Goal: Task Accomplishment & Management: Manage account settings

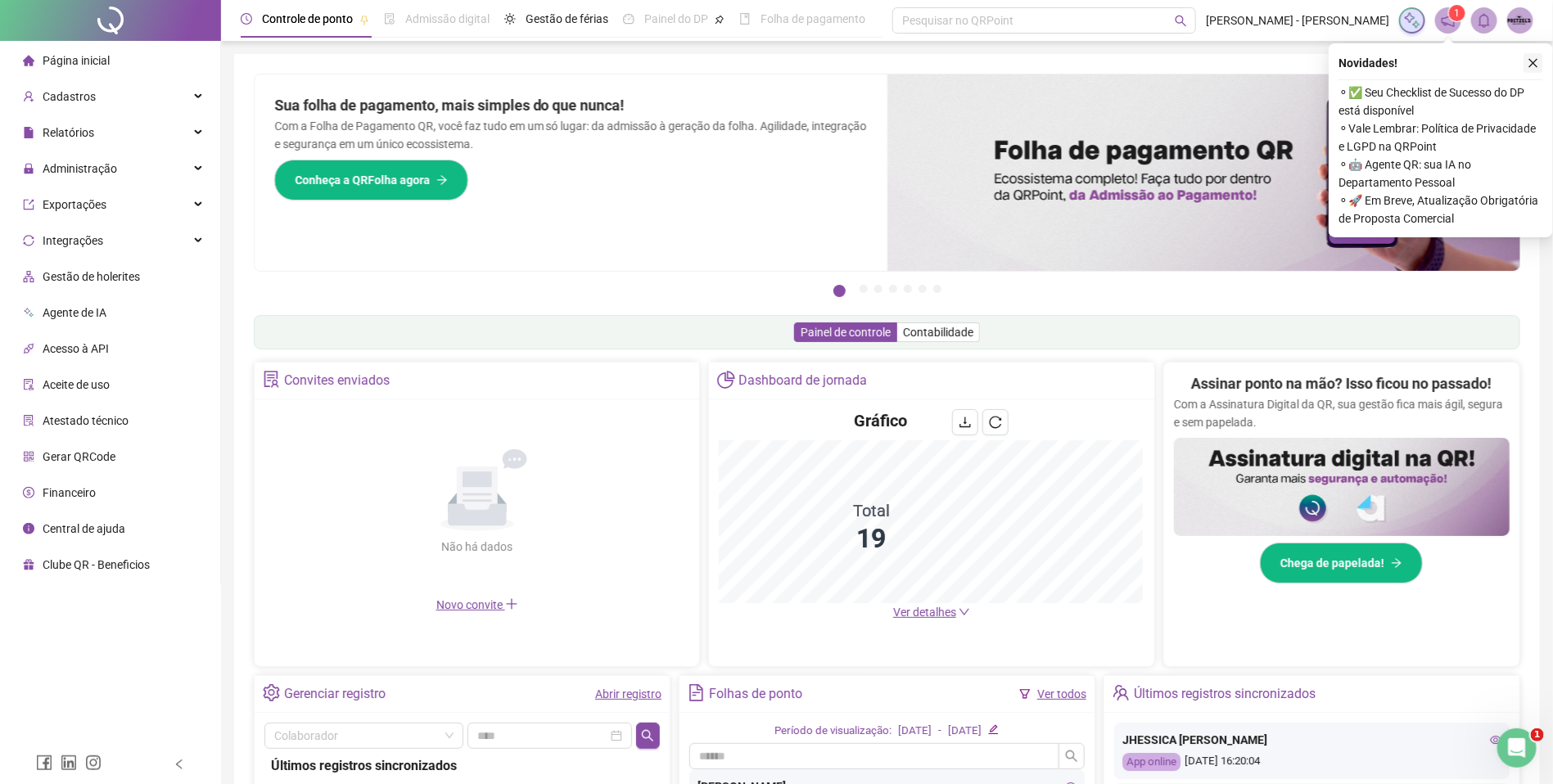
click at [1535, 57] on icon "close" at bounding box center [1533, 63] width 11 height 11
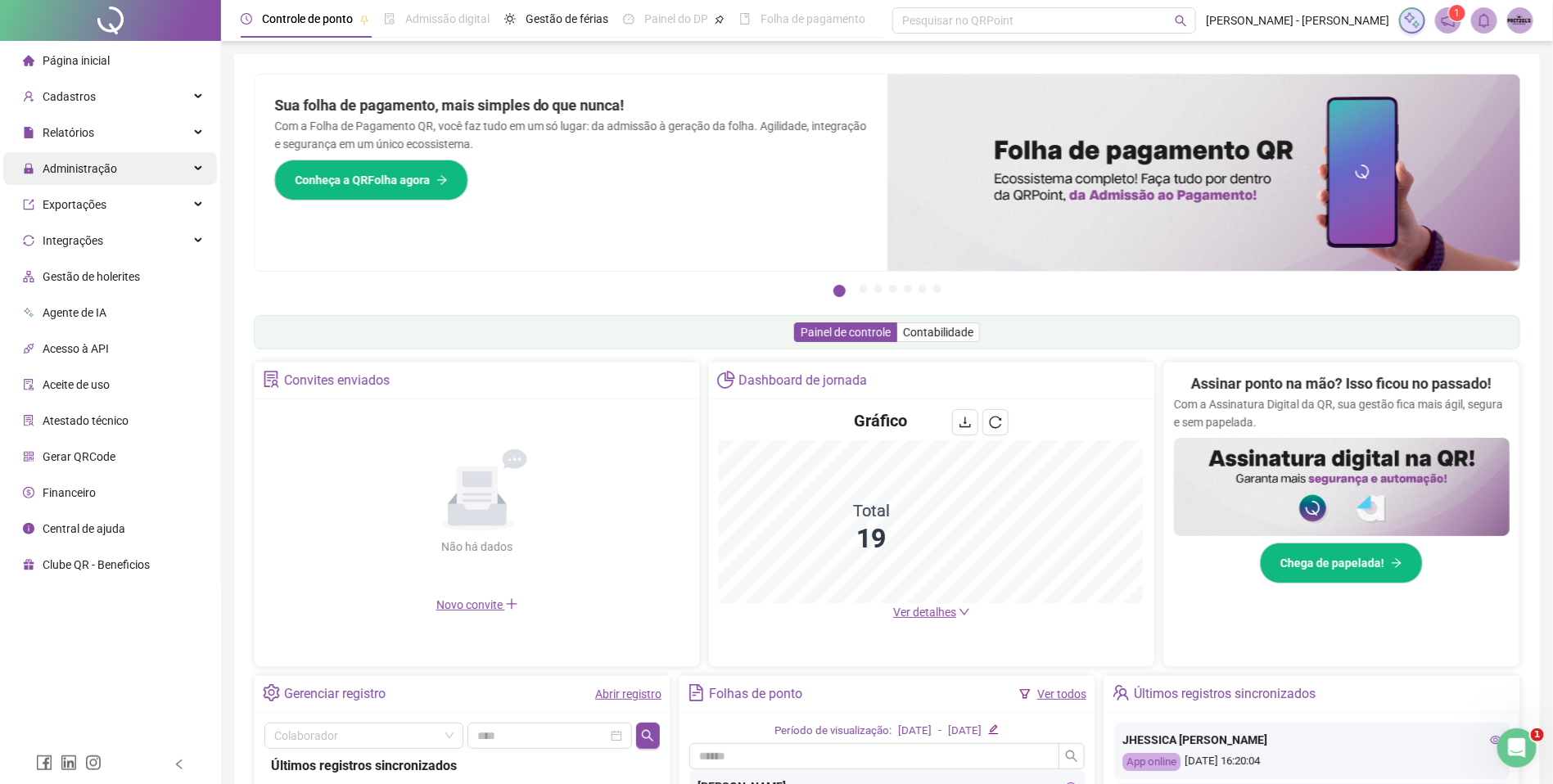
click at [154, 170] on div "Administração" at bounding box center [110, 169] width 213 height 32
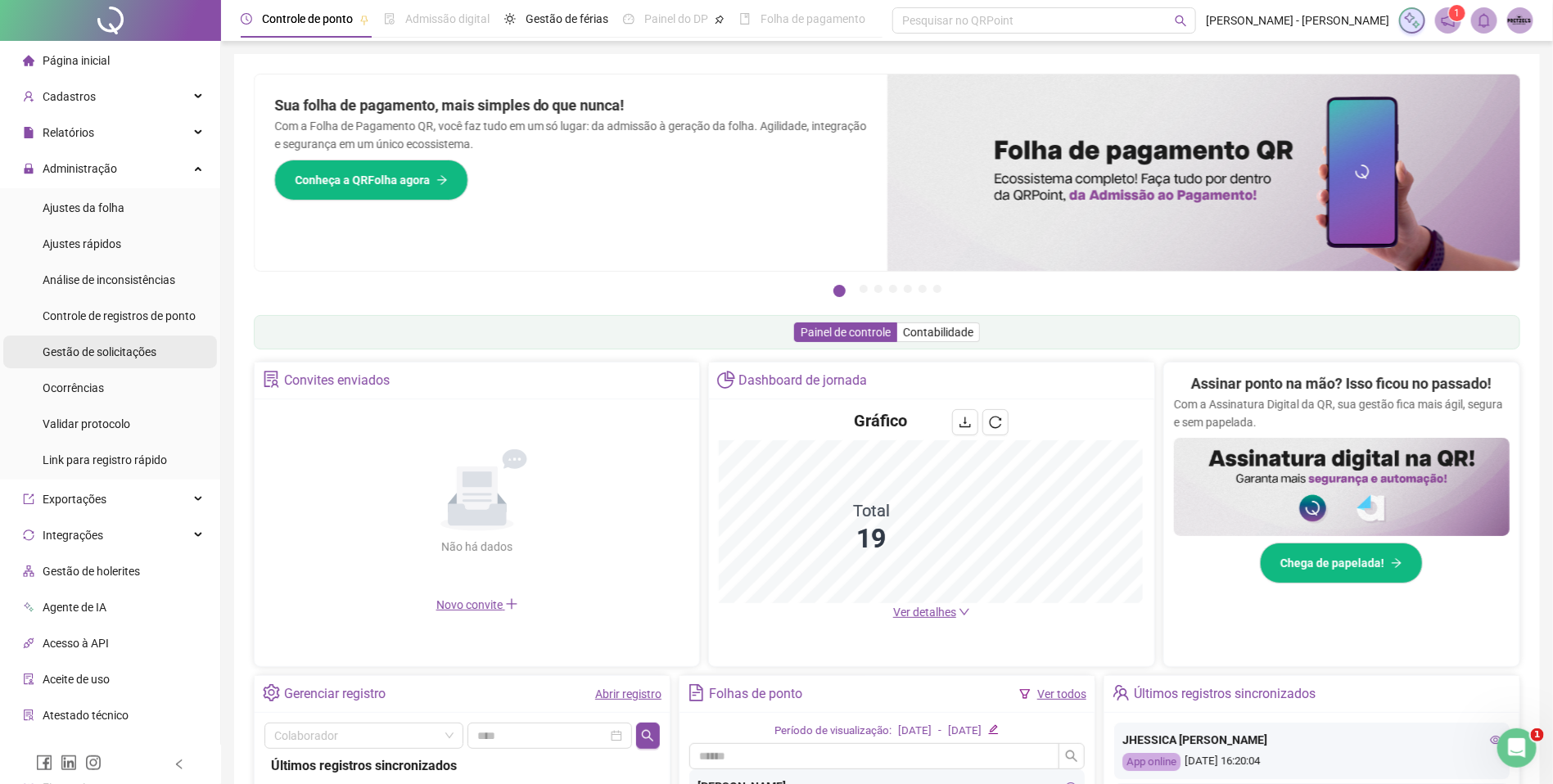
click at [155, 346] on li "Gestão de solicitações" at bounding box center [110, 352] width 213 height 32
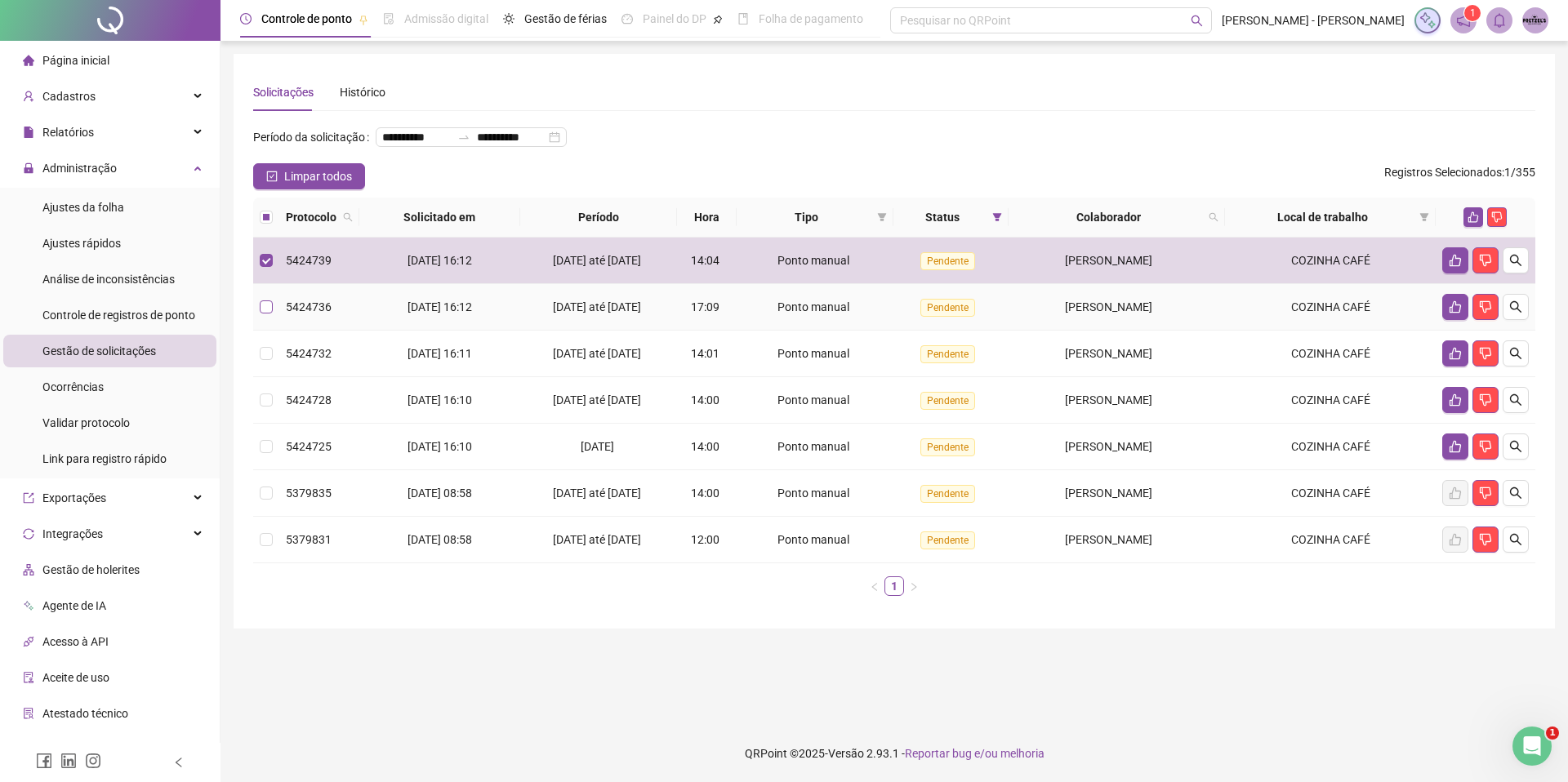
click at [262, 315] on label at bounding box center [266, 307] width 13 height 18
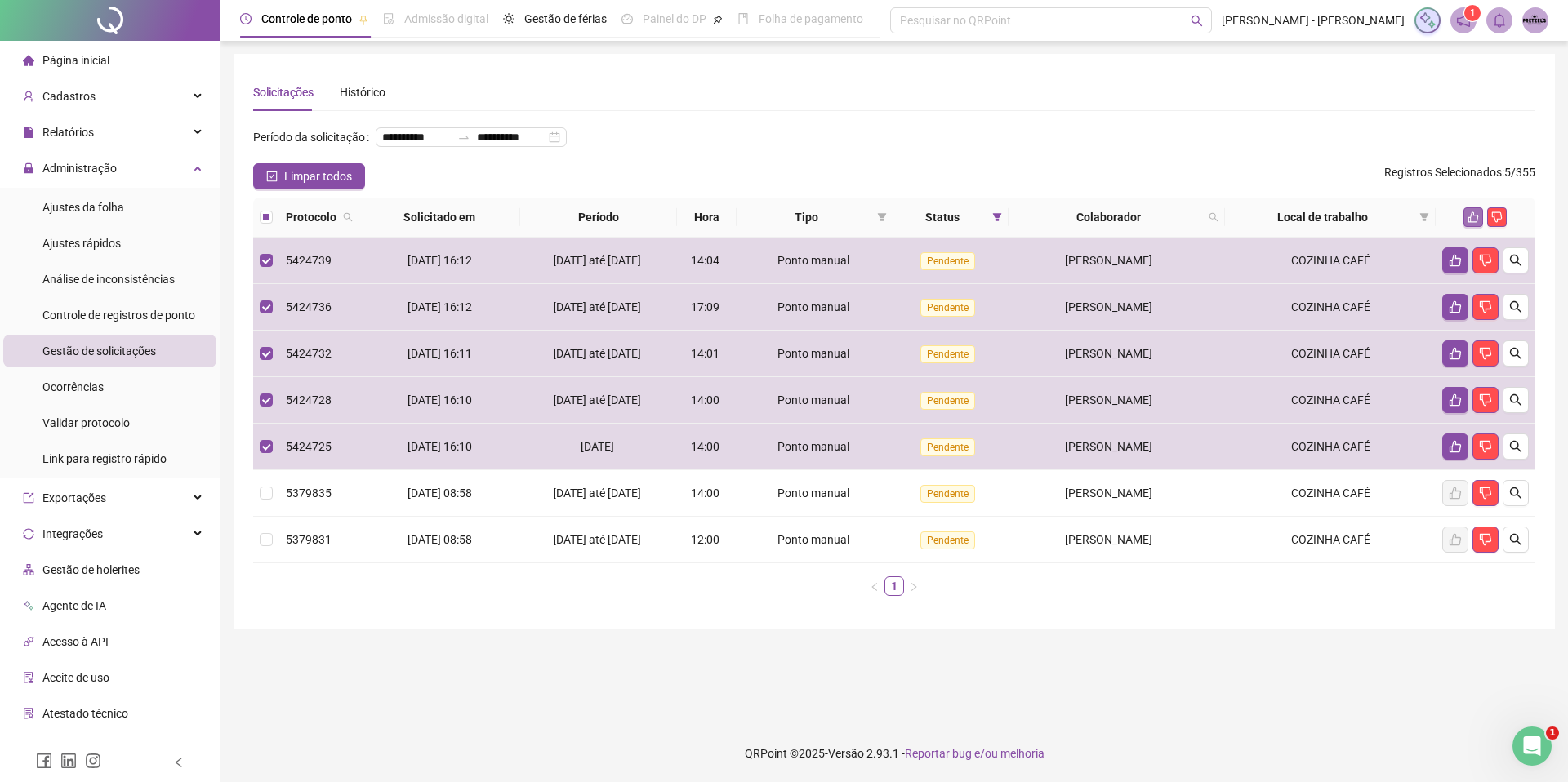
click at [1465, 227] on button "button" at bounding box center [1473, 217] width 20 height 20
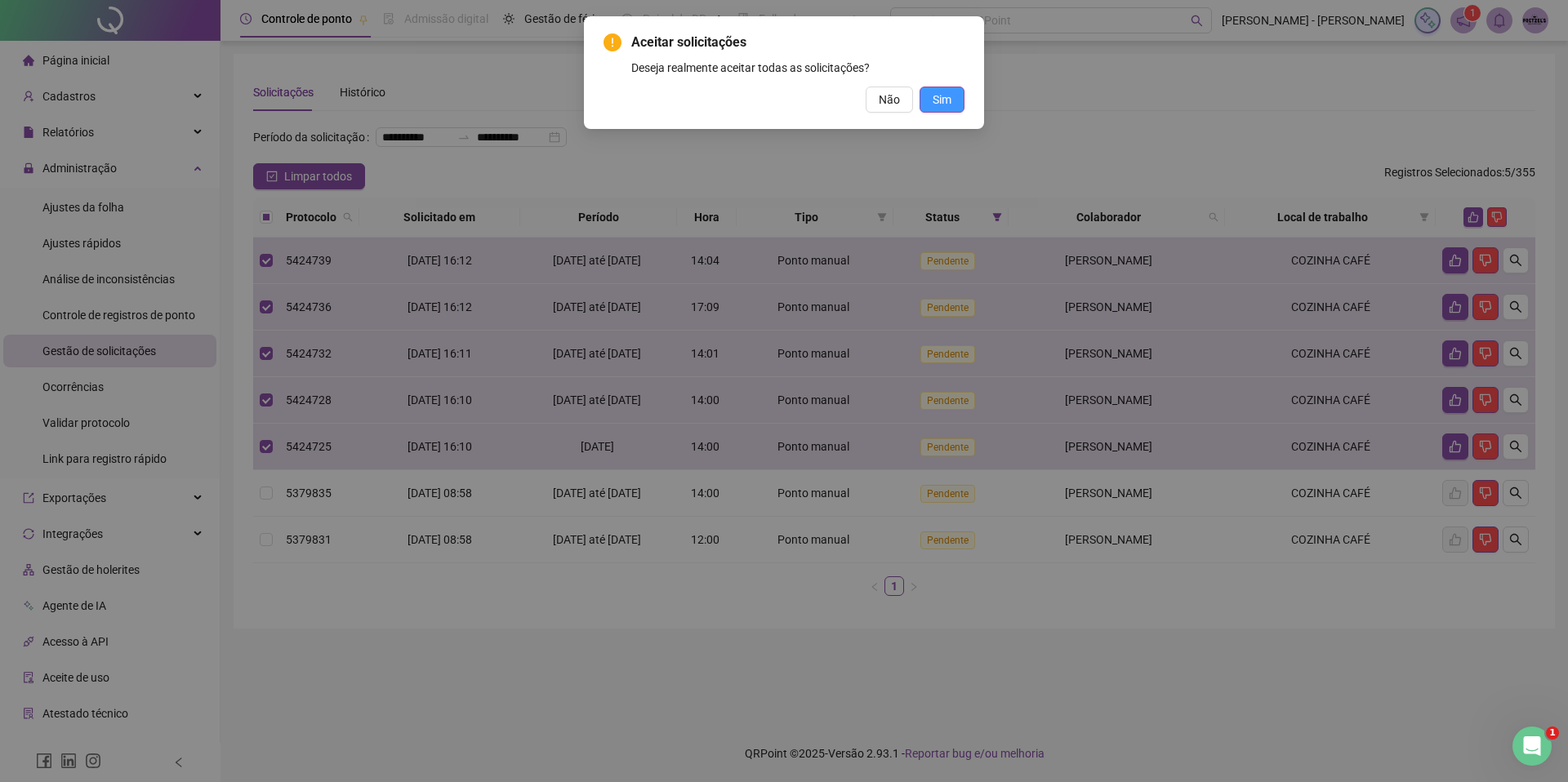
click at [932, 96] on span "Sim" at bounding box center [942, 99] width 19 height 18
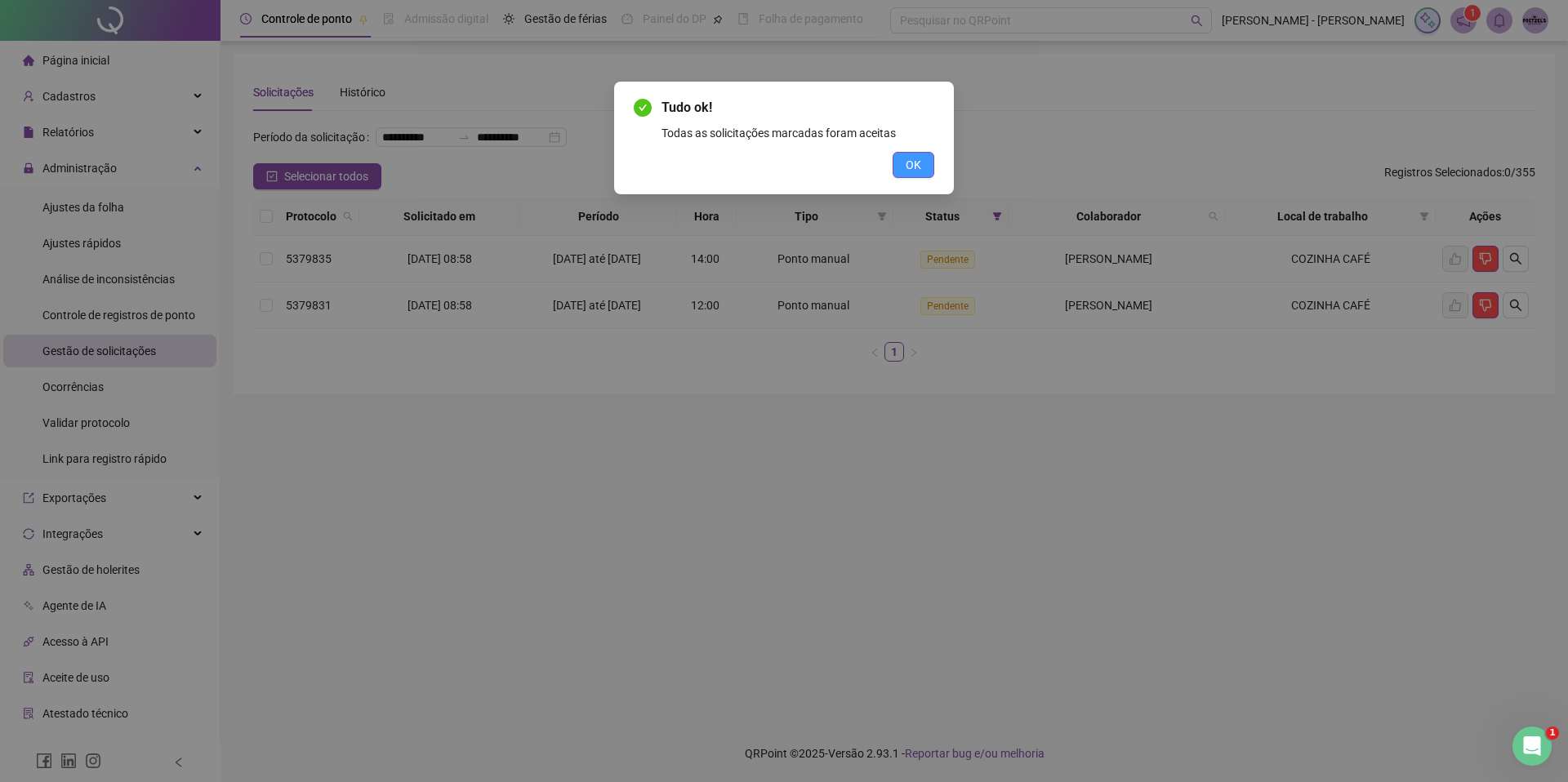
click at [906, 162] on span "OK" at bounding box center [913, 164] width 15 height 18
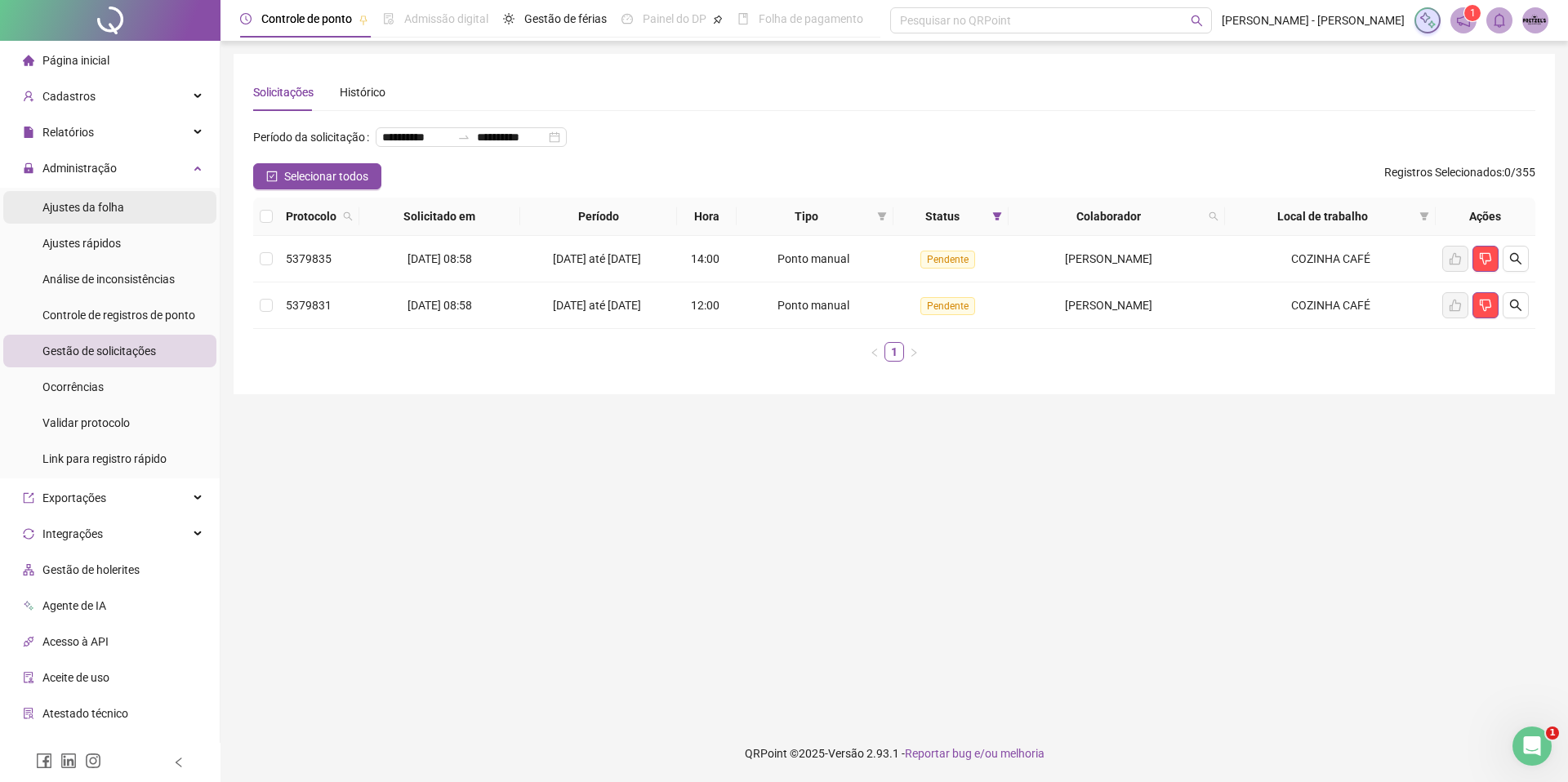
click at [160, 206] on li "Ajustes da folha" at bounding box center [109, 207] width 213 height 32
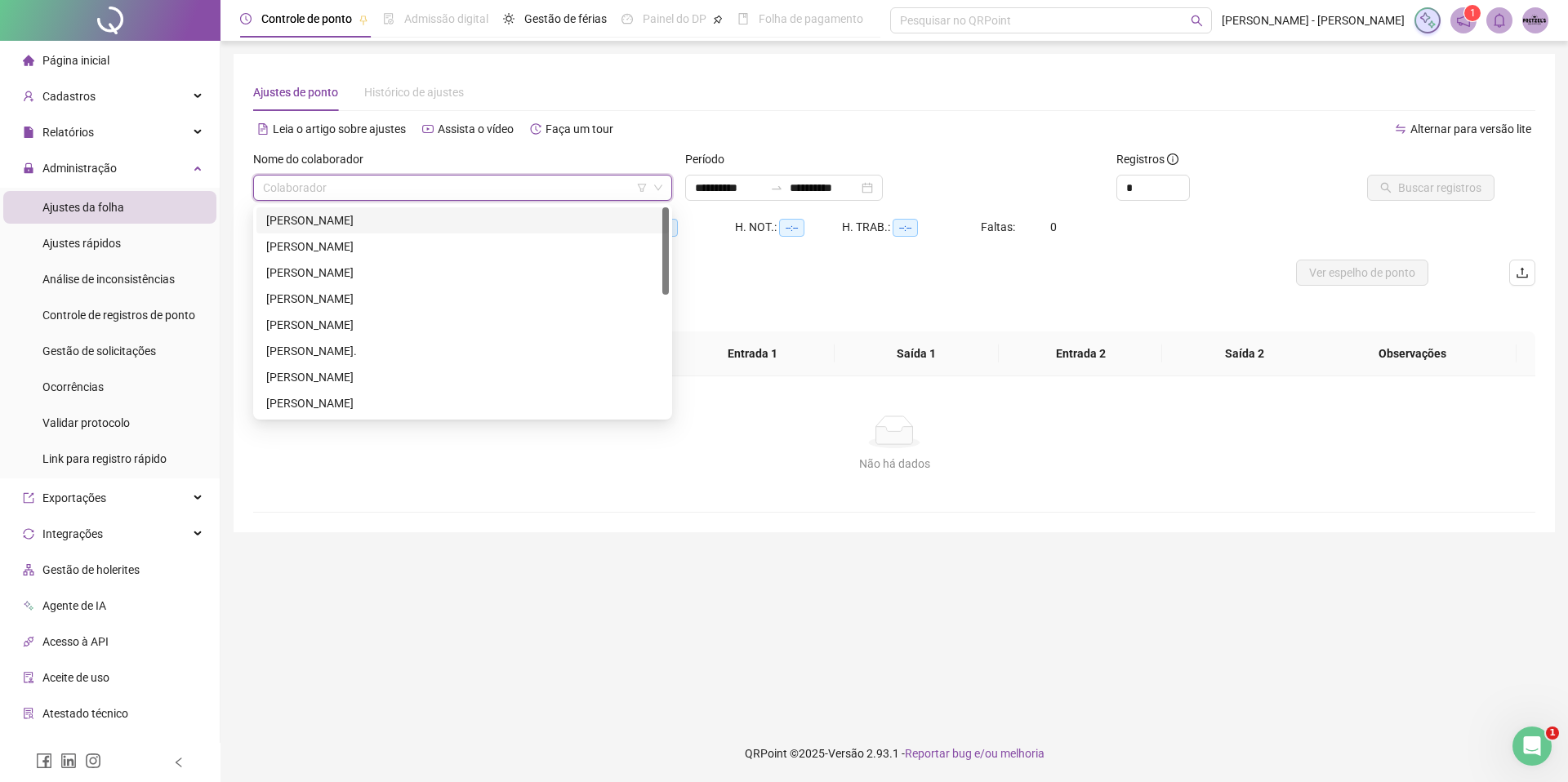
click at [340, 194] on input "search" at bounding box center [455, 188] width 385 height 25
click at [351, 318] on div "[PERSON_NAME]" at bounding box center [462, 324] width 392 height 18
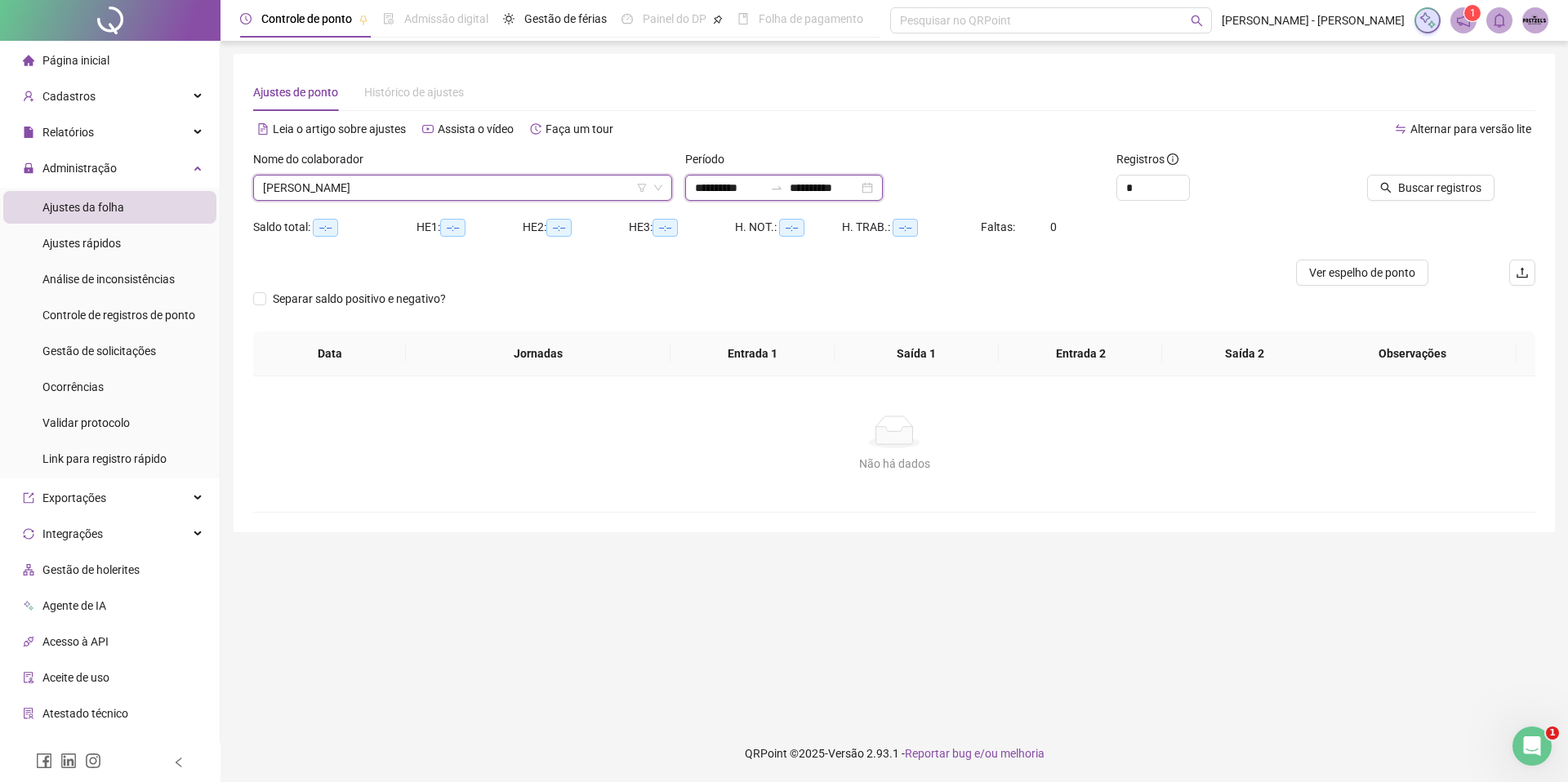
click at [818, 188] on input "**********" at bounding box center [824, 187] width 68 height 18
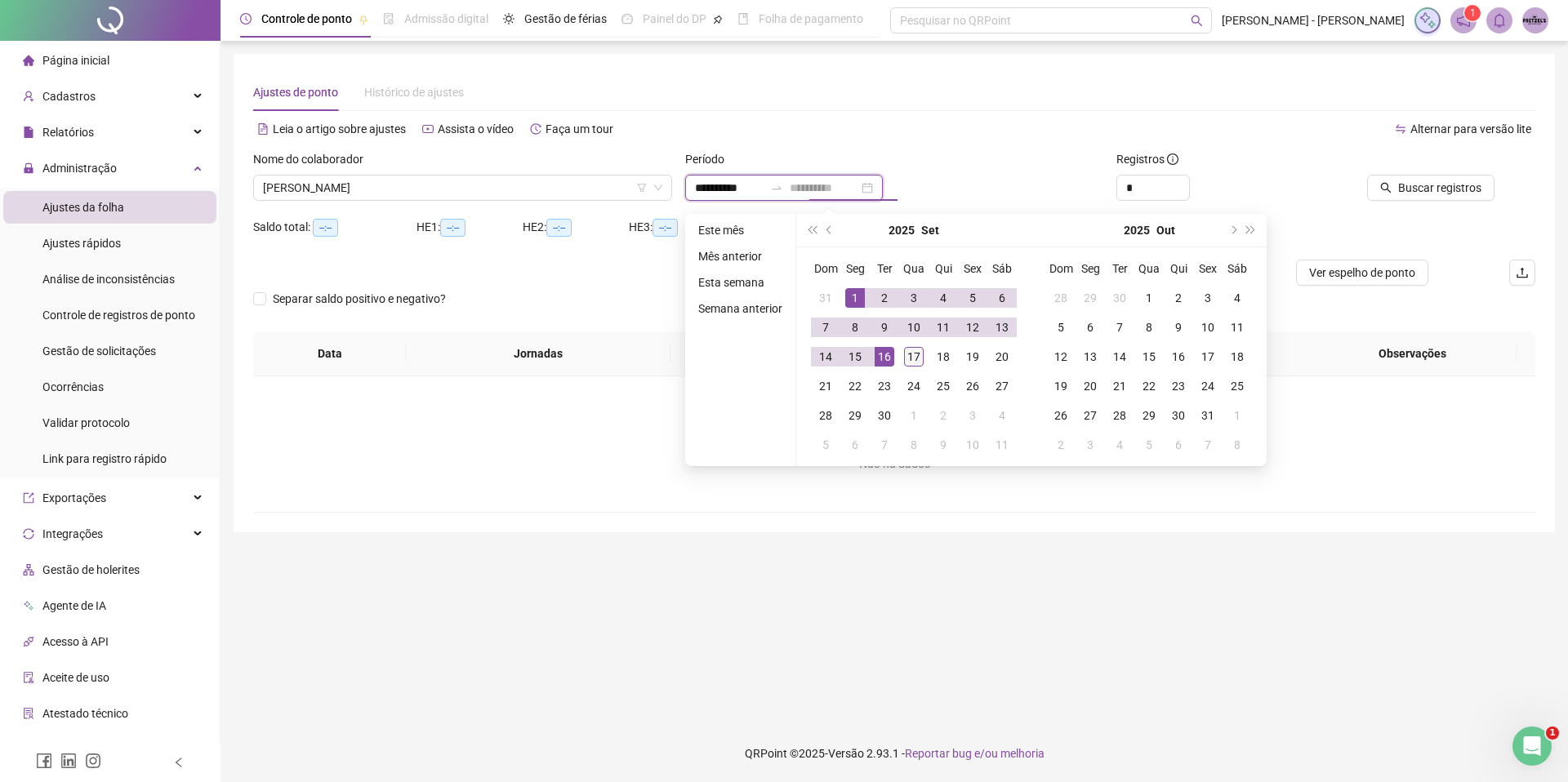
type input "**********"
click at [914, 347] on div "17" at bounding box center [913, 356] width 20 height 20
type input "**********"
click at [1018, 512] on div "Não há dados Não há dados" at bounding box center [893, 444] width 1282 height 136
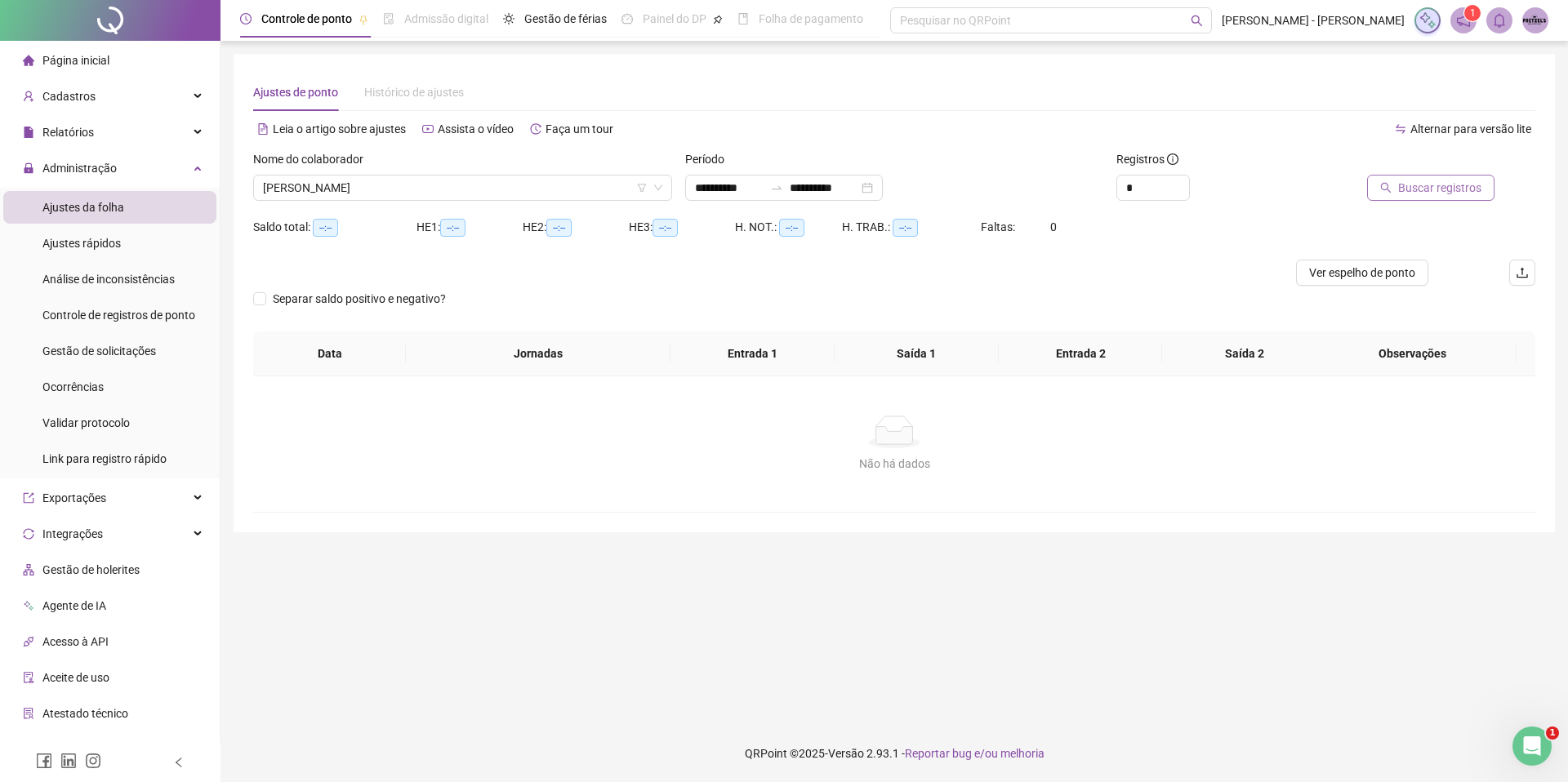
click at [1413, 183] on span "Buscar registros" at bounding box center [1440, 187] width 84 height 18
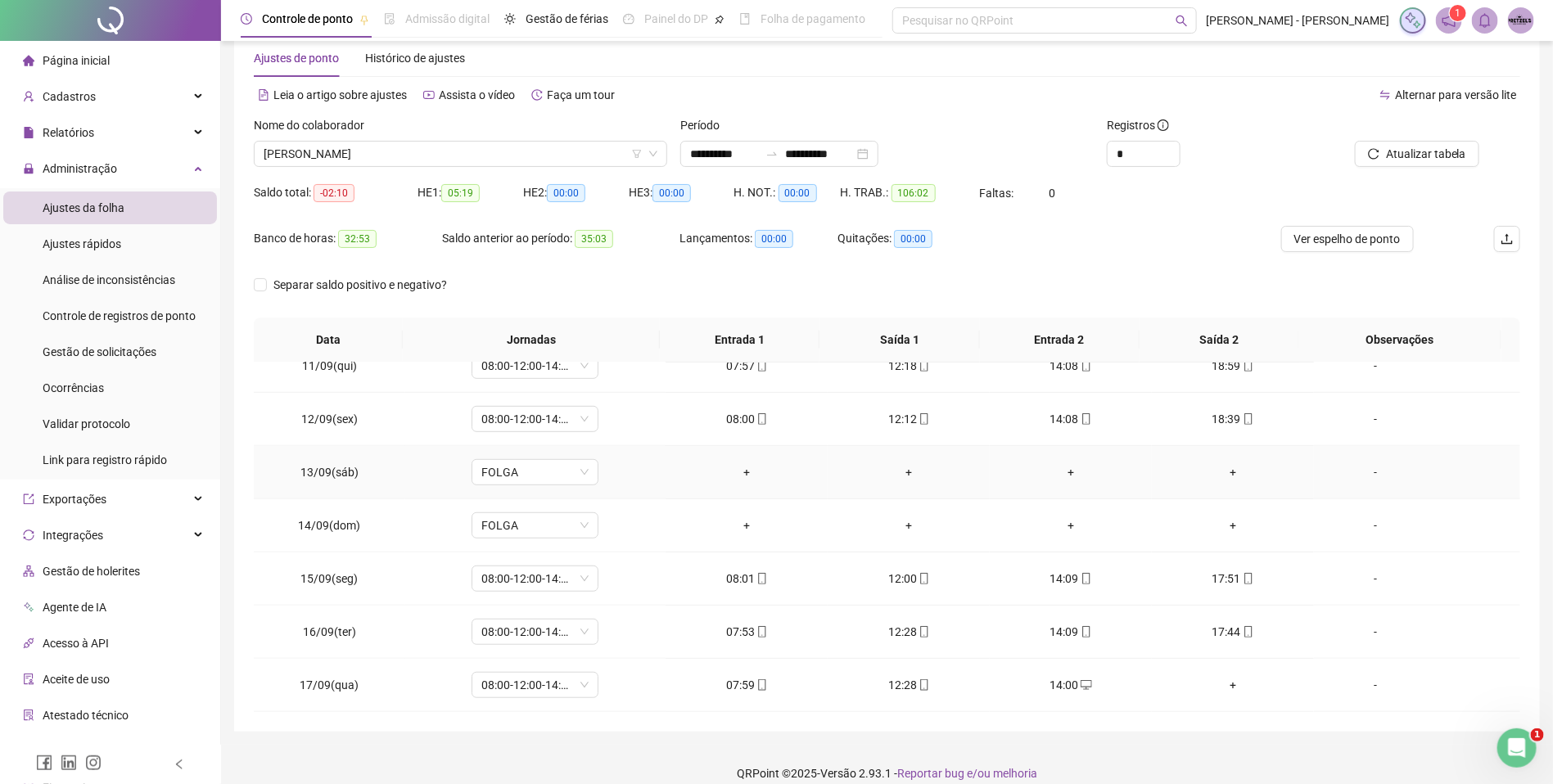
scroll to position [52, 0]
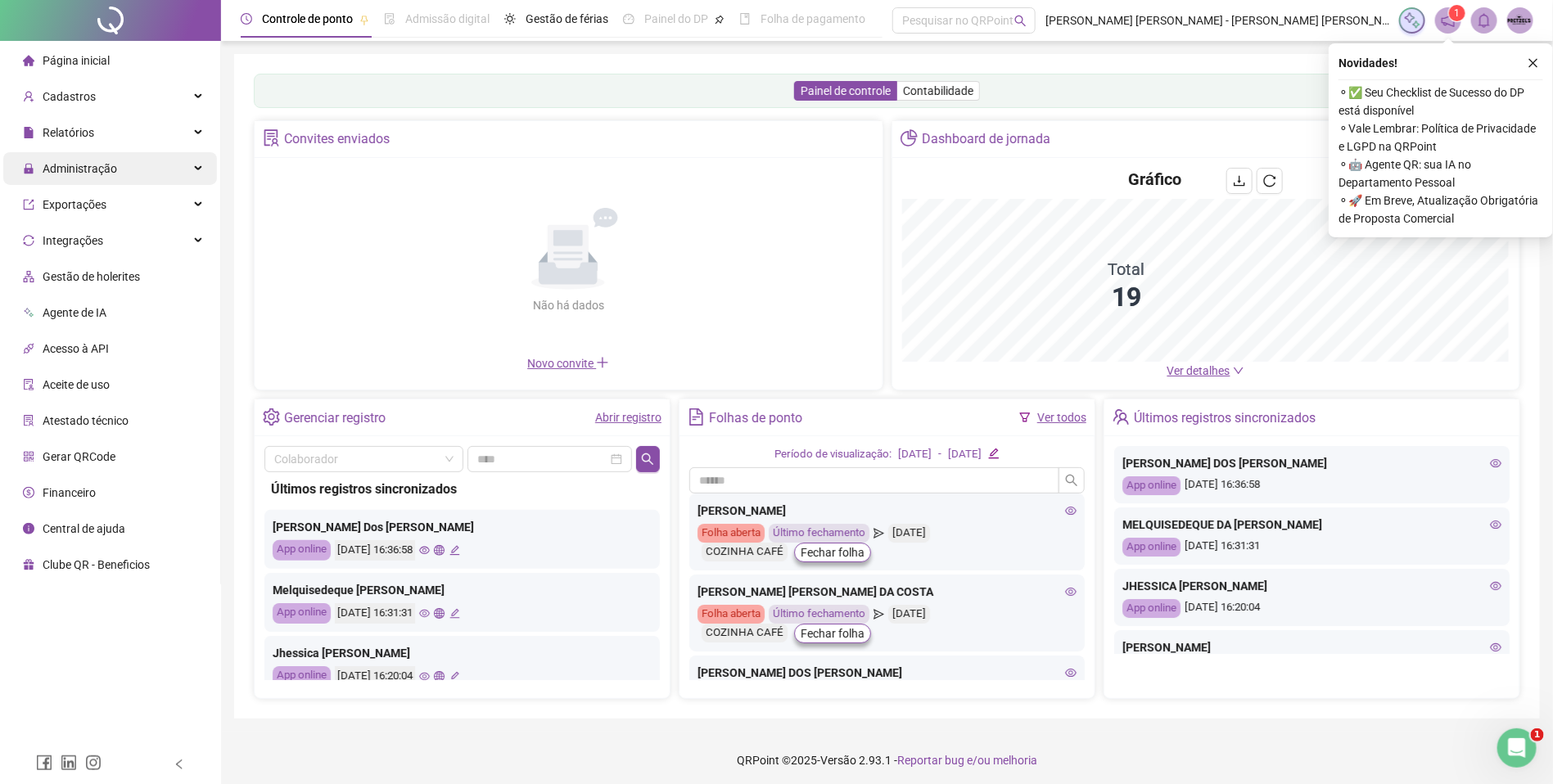
click at [143, 160] on div "Administração" at bounding box center [110, 169] width 213 height 32
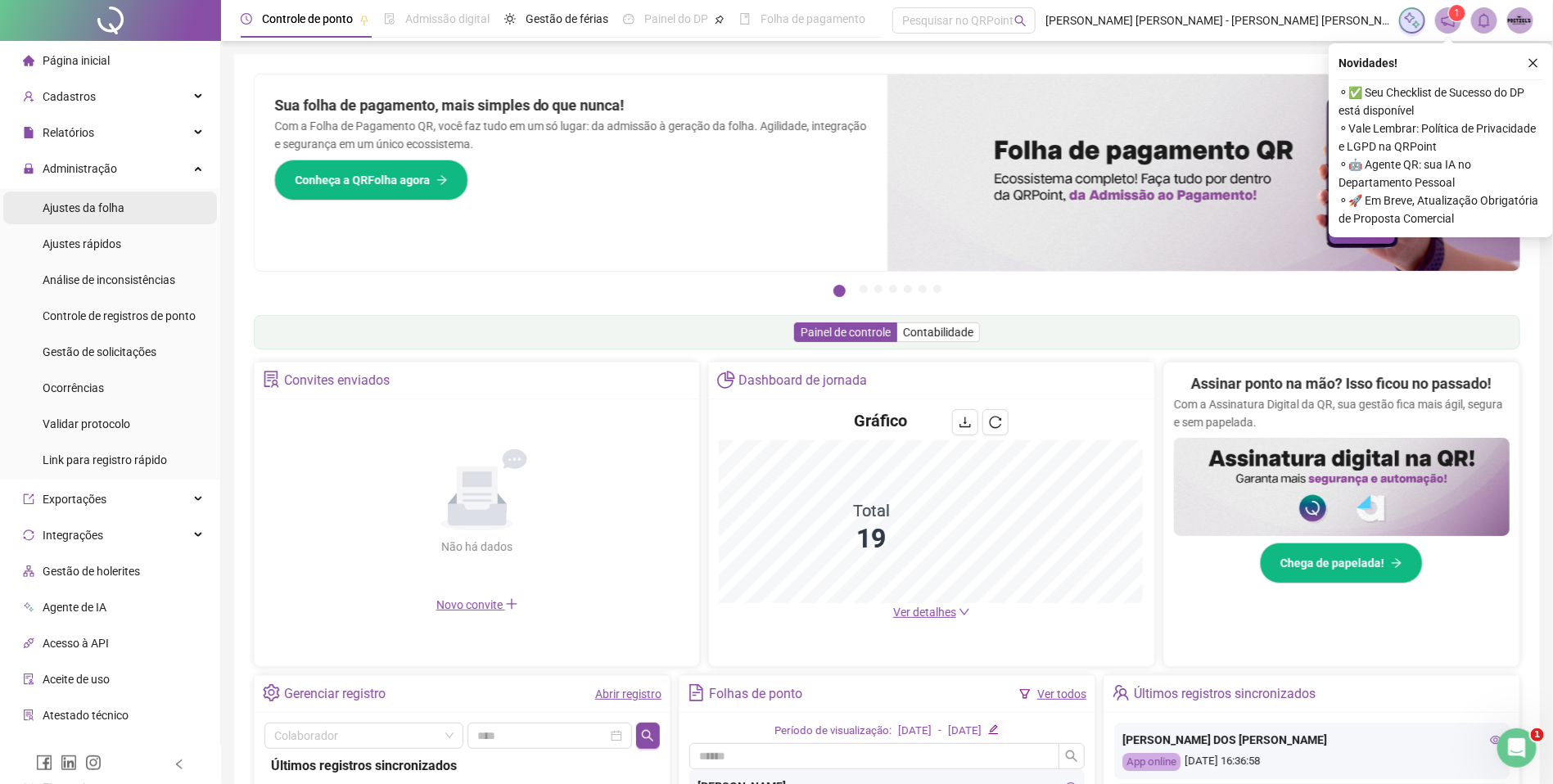
click at [155, 204] on li "Ajustes da folha" at bounding box center [110, 208] width 213 height 32
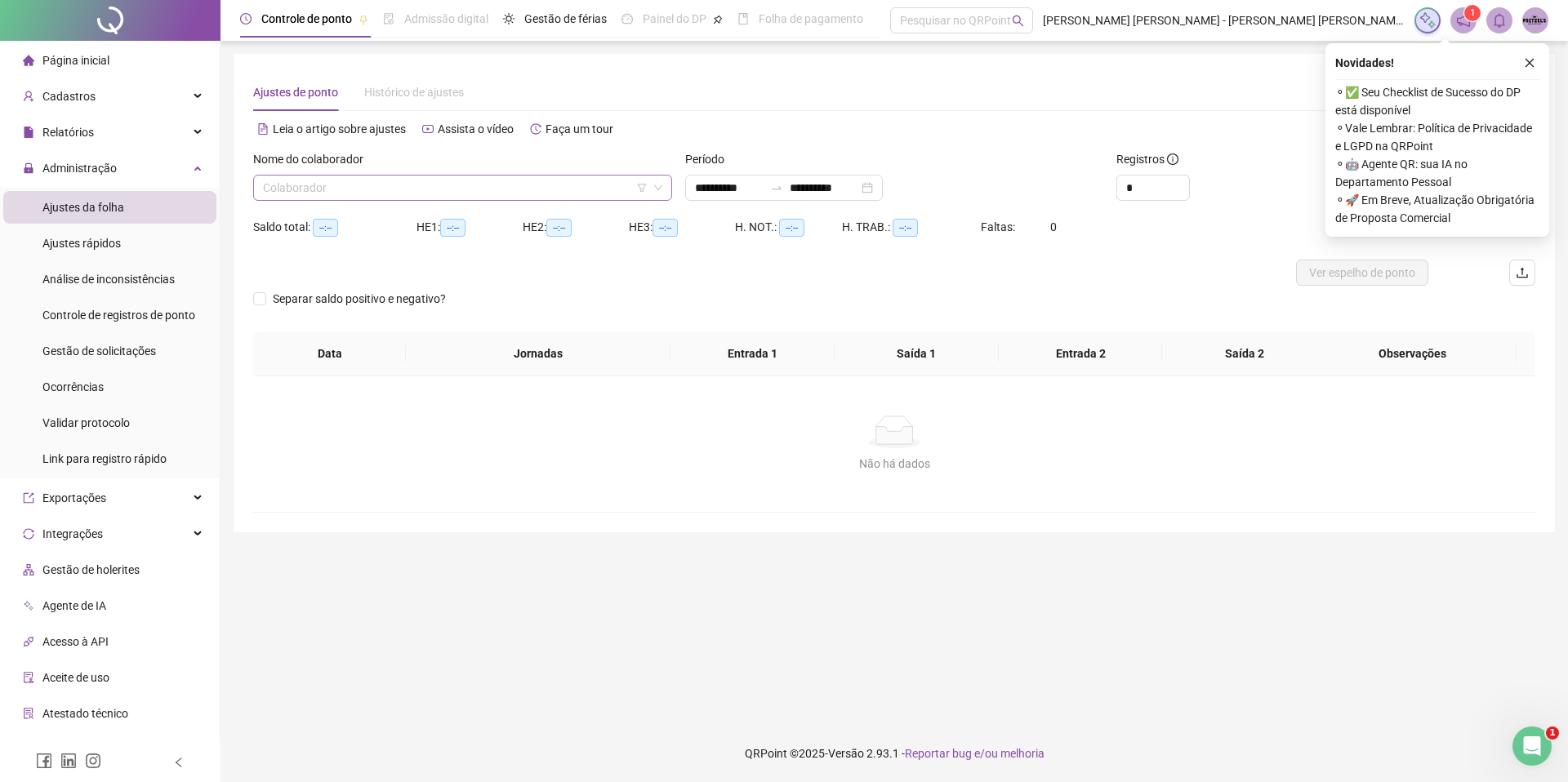
type input "**********"
click at [438, 188] on input "search" at bounding box center [455, 188] width 385 height 25
click at [382, 194] on input "search" at bounding box center [455, 188] width 385 height 25
click at [132, 160] on div "Administração" at bounding box center [109, 168] width 213 height 32
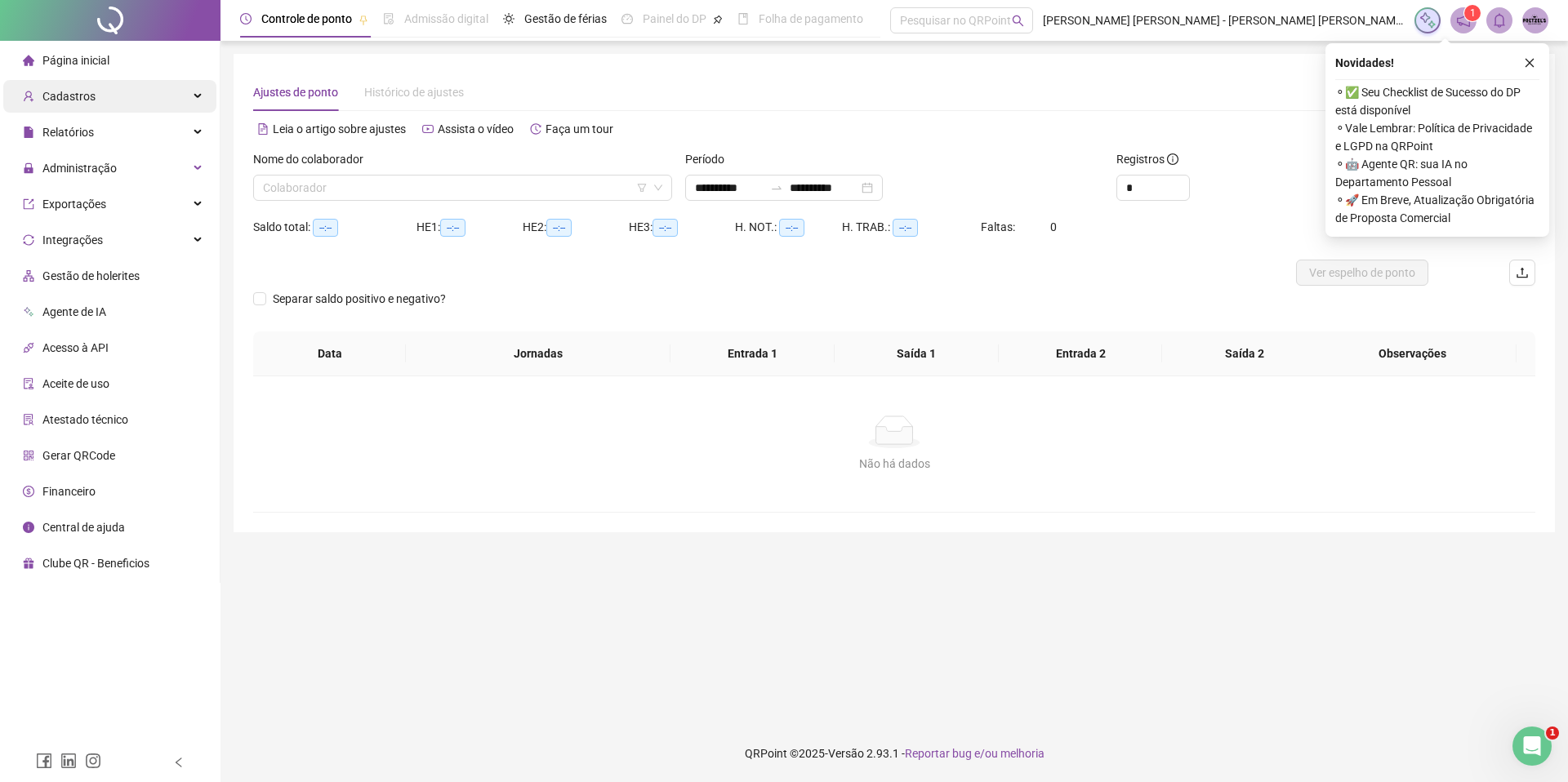
click at [182, 88] on div "Cadastros" at bounding box center [109, 96] width 213 height 32
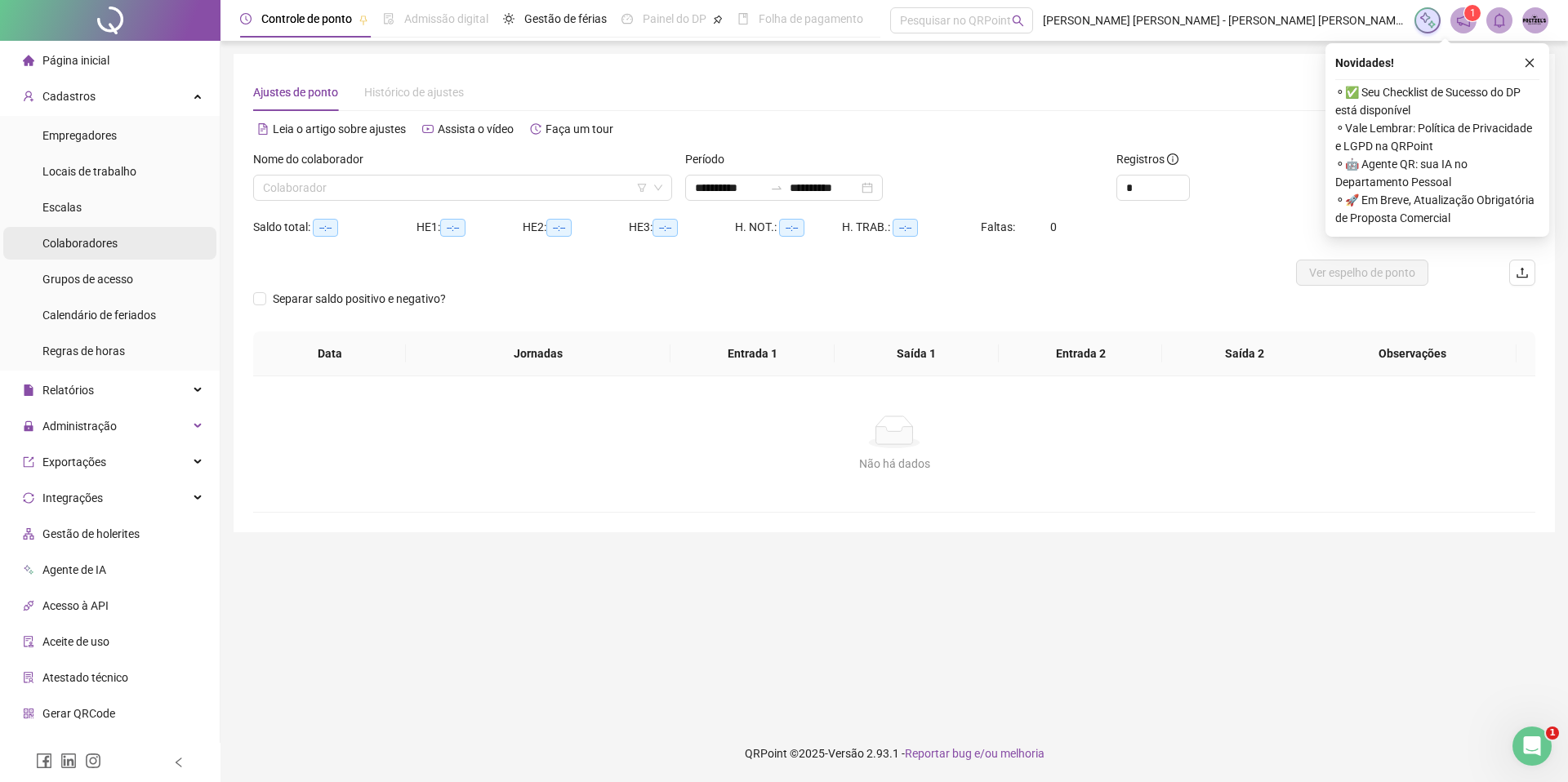
click at [132, 238] on li "Colaboradores" at bounding box center [109, 243] width 213 height 32
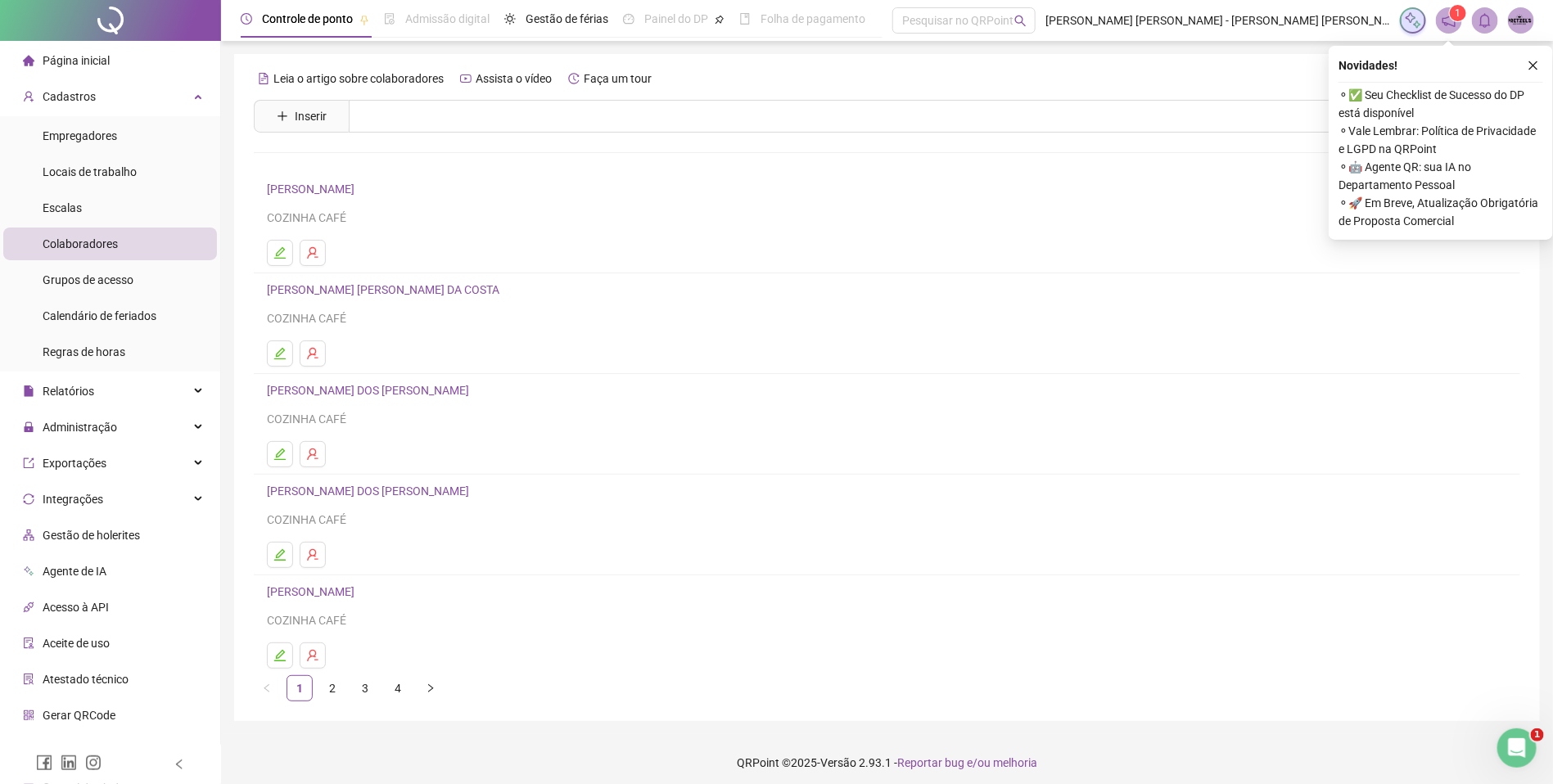
scroll to position [10, 0]
click at [361, 678] on link "3" at bounding box center [365, 681] width 25 height 25
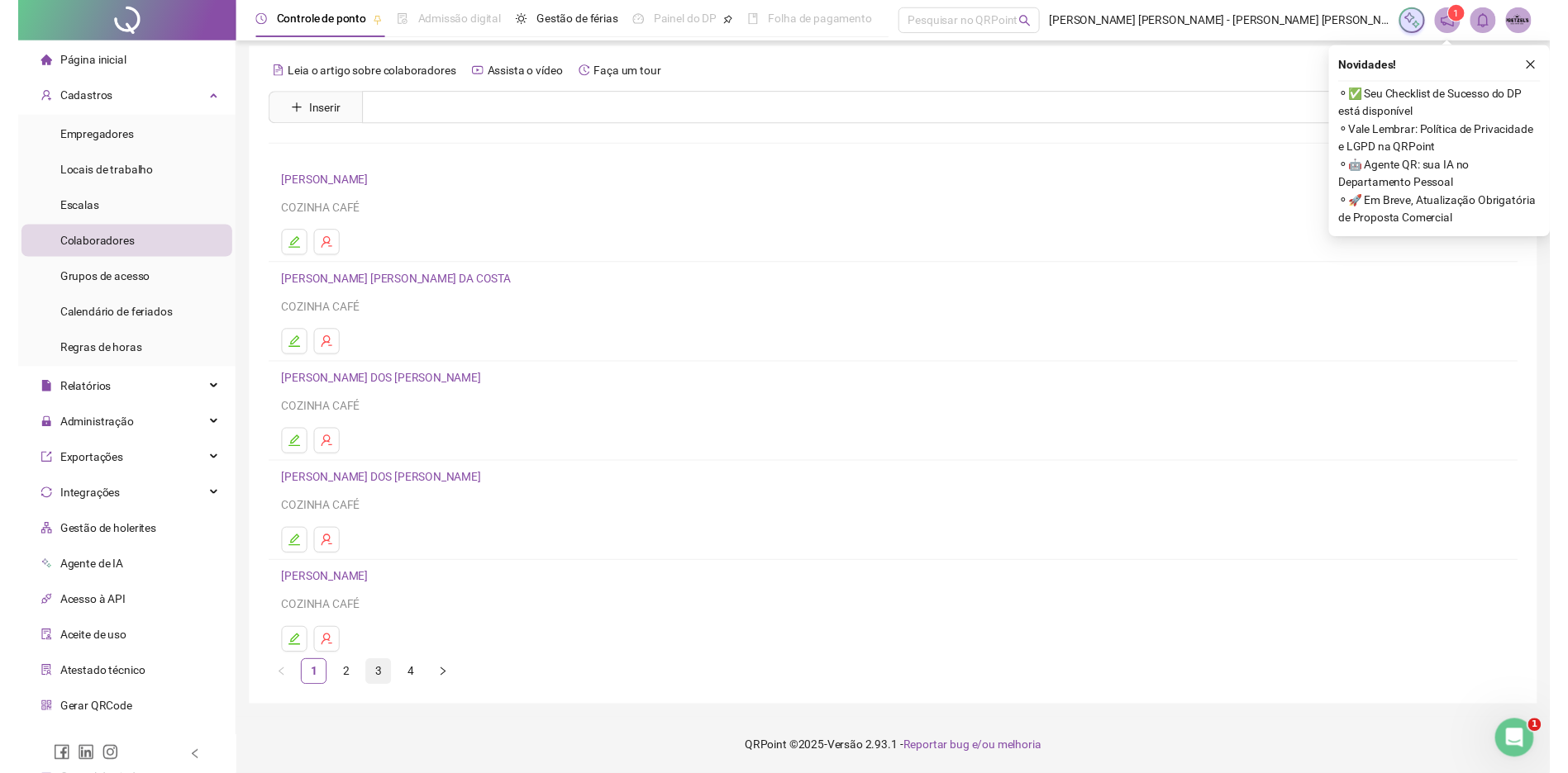
scroll to position [0, 0]
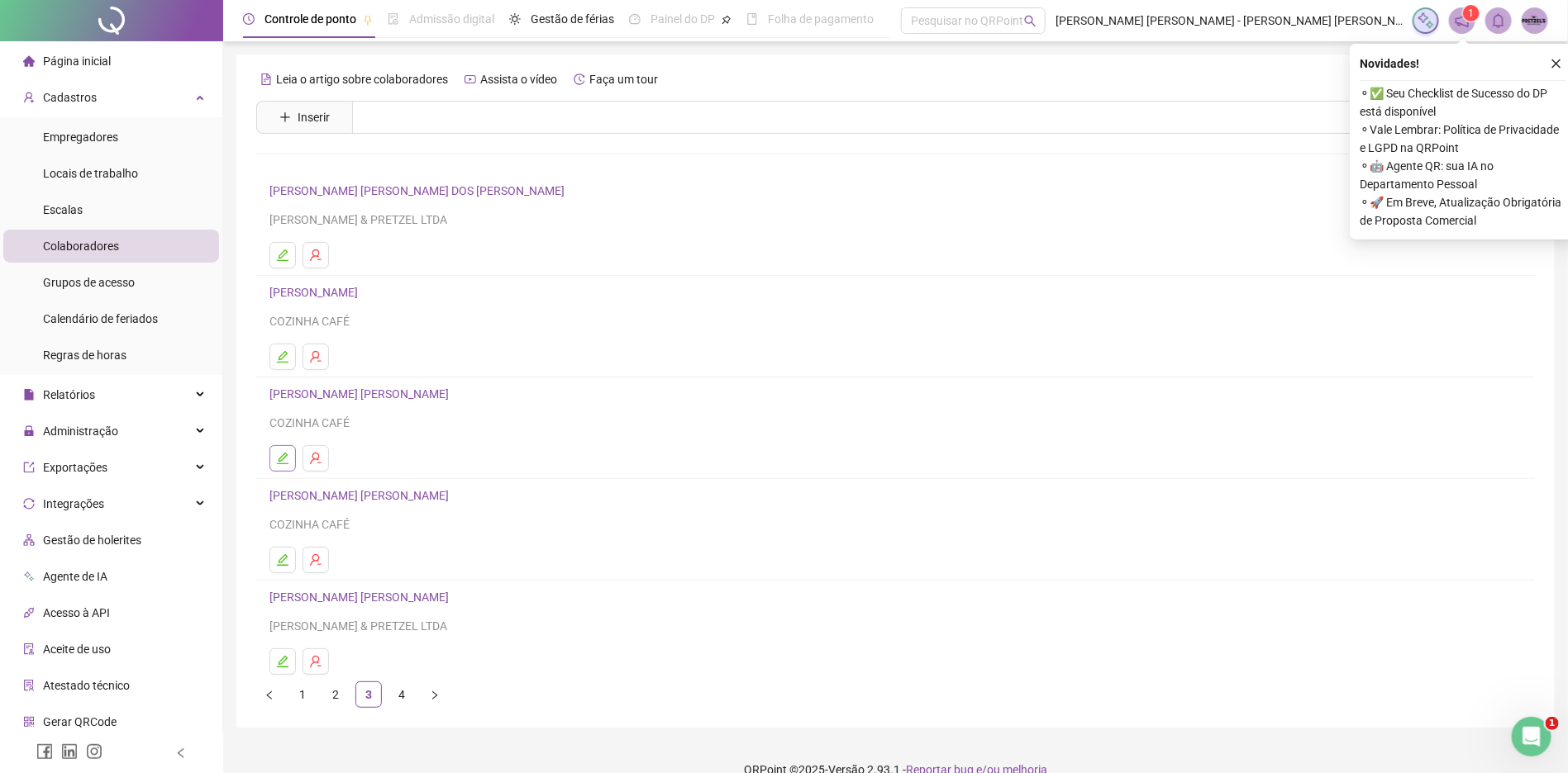
click at [278, 461] on icon "edit" at bounding box center [283, 459] width 13 height 13
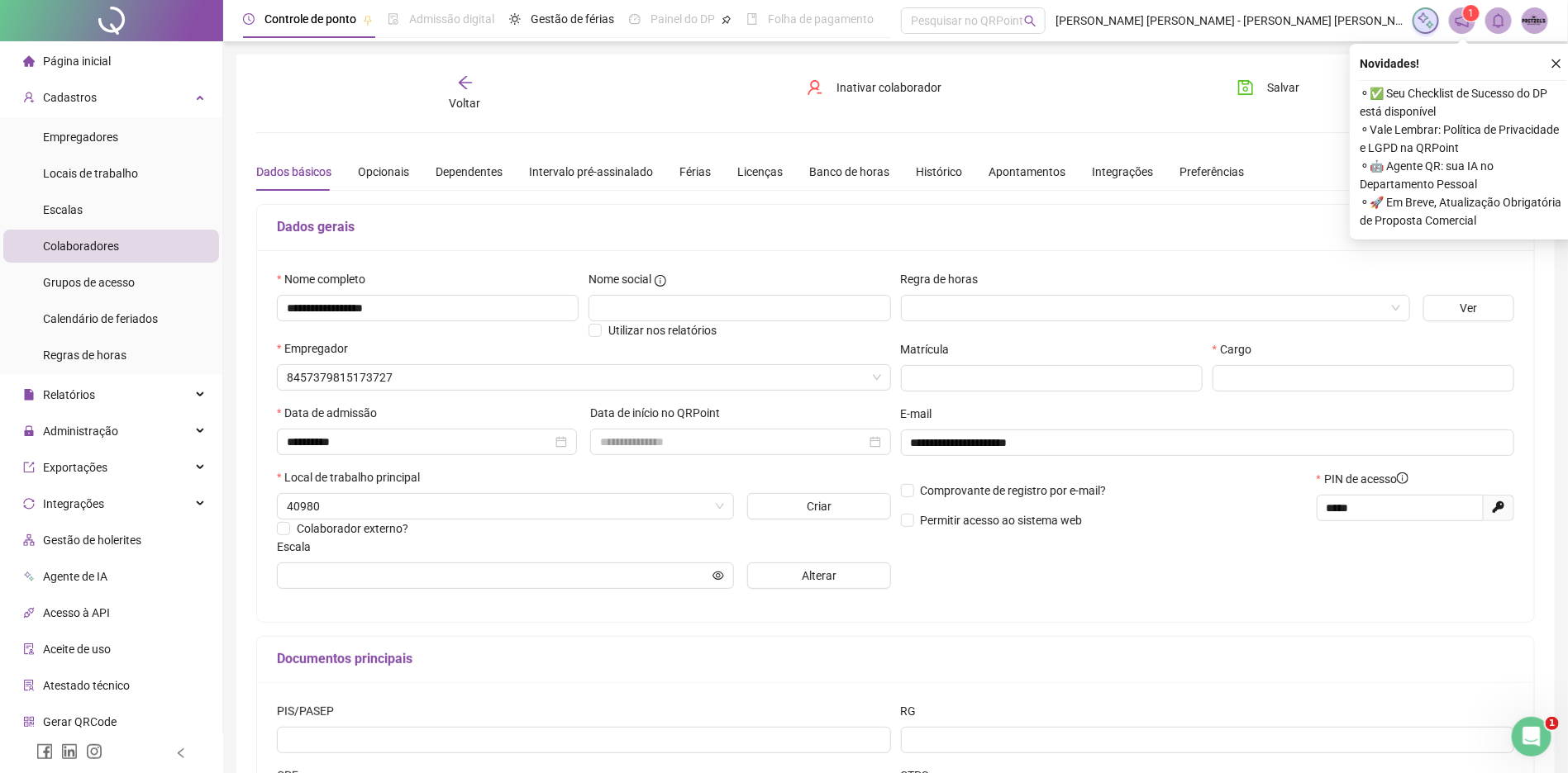
type input "**********"
